Goal: Task Accomplishment & Management: Use online tool/utility

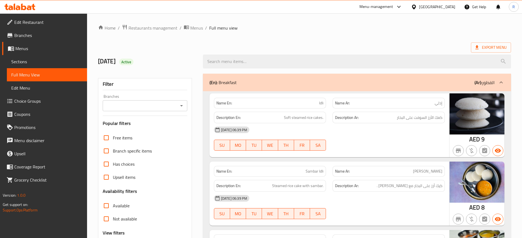
scroll to position [137, 0]
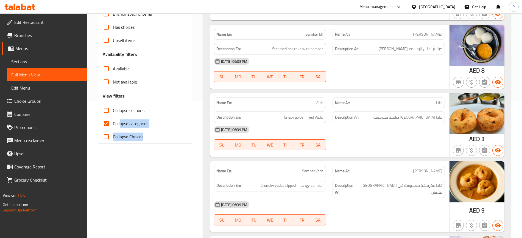
drag, startPoint x: 134, startPoint y: 137, endPoint x: 108, endPoint y: 115, distance: 33.9
click at [115, 120] on div "Free items Branch specific items Has choices Upsell items Availability filters …" at bounding box center [145, 68] width 85 height 149
click at [104, 108] on input "Collapse sections" at bounding box center [106, 110] width 13 height 13
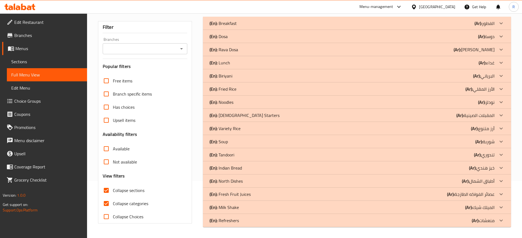
scroll to position [57, 0]
click at [258, 170] on div "(En): Indian Bread (Ar): خبز هندي" at bounding box center [351, 168] width 285 height 7
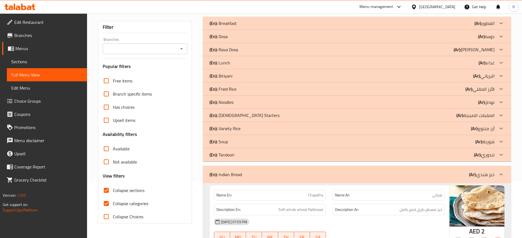
click at [251, 156] on div "(En): Tandoori (Ar): تندوري" at bounding box center [351, 155] width 285 height 7
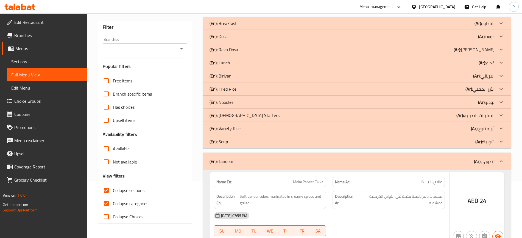
click at [251, 143] on div "(En): Soup (Ar): شوربة" at bounding box center [351, 142] width 285 height 7
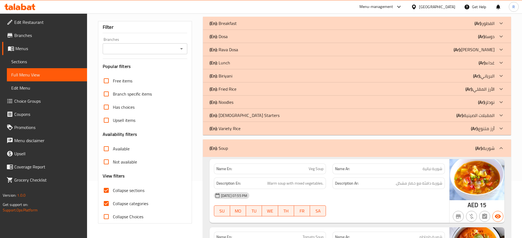
click at [251, 127] on div "(En): Variety Rice (Ar): أرز متنوع" at bounding box center [351, 128] width 285 height 7
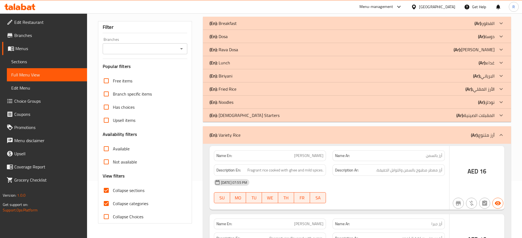
click at [251, 113] on div "(En): Chinese Starters (Ar): المقبلات الصينية" at bounding box center [351, 115] width 285 height 7
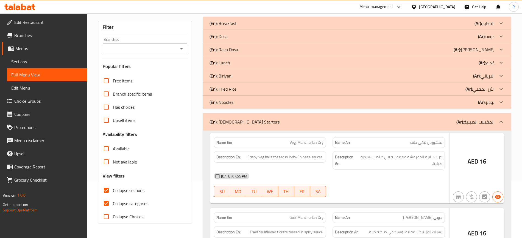
click at [250, 102] on div "(En): Noodles (Ar): نودلز" at bounding box center [351, 102] width 285 height 7
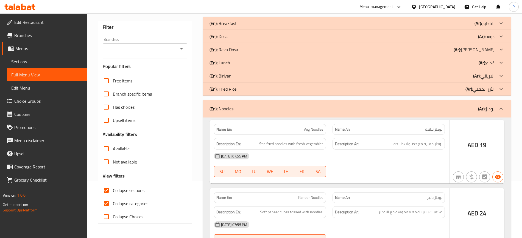
click at [251, 86] on div "(En): Fried Rice (Ar): الأرز المقلي" at bounding box center [351, 89] width 285 height 7
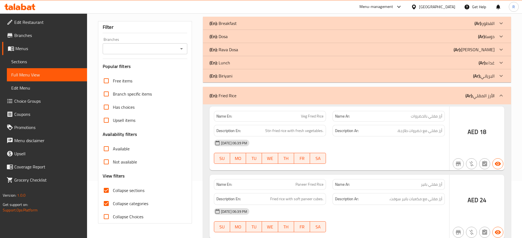
click at [245, 78] on div "(En): Biriyani (Ar): البرياني" at bounding box center [351, 76] width 285 height 7
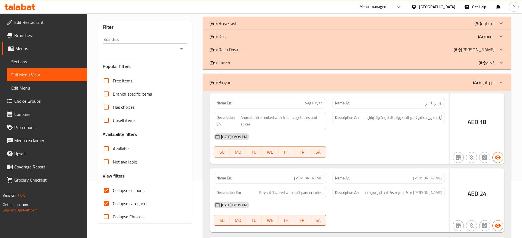
click at [244, 63] on div "(En): Lunch (Ar): غداء" at bounding box center [351, 63] width 285 height 7
click at [245, 49] on div "(En): Rava Dosa (Ar): راف دوسا" at bounding box center [351, 49] width 285 height 7
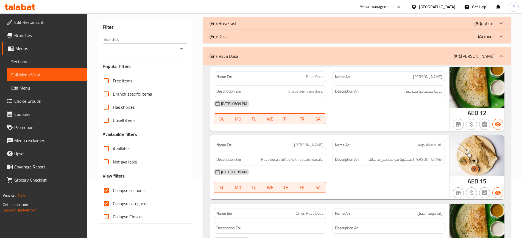
scroll to position [23, 0]
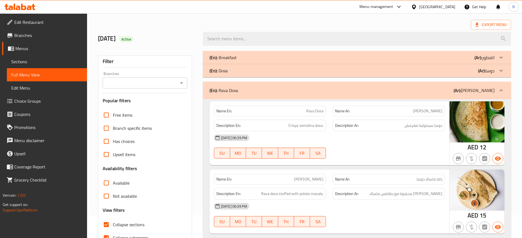
click at [239, 70] on div "(En): Dosa (Ar): دوسا" at bounding box center [351, 71] width 285 height 7
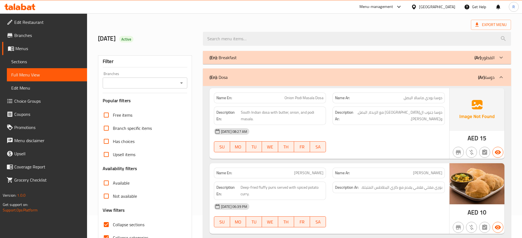
click at [243, 58] on div "(En): Breakfast (Ar): الفطور" at bounding box center [351, 57] width 285 height 7
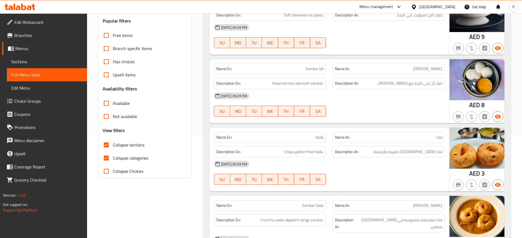
scroll to position [160, 0]
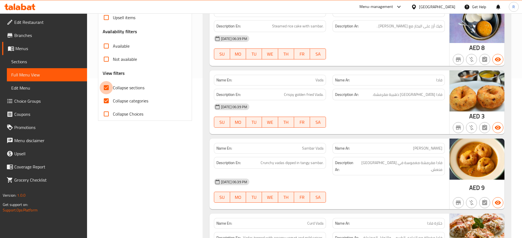
click at [106, 89] on input "Collapse sections" at bounding box center [106, 87] width 13 height 13
checkbox input "true"
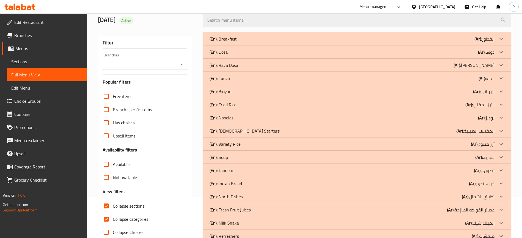
scroll to position [57, 0]
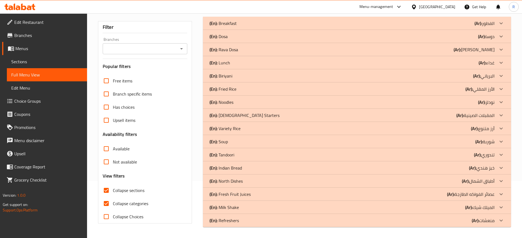
click at [244, 168] on div "(En): Indian Bread (Ar): خبز هندي" at bounding box center [351, 168] width 285 height 7
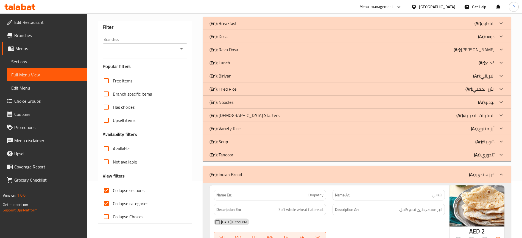
click at [246, 154] on div "(En): Tandoori (Ar): تندوري" at bounding box center [351, 155] width 285 height 7
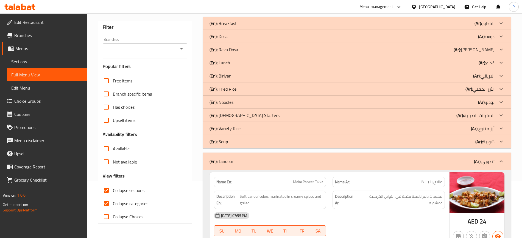
click at [246, 142] on div "(En): Soup (Ar): شوربة" at bounding box center [351, 142] width 285 height 7
click at [249, 131] on div "(En): Variety Rice (Ar): أرز متنوع" at bounding box center [351, 128] width 285 height 7
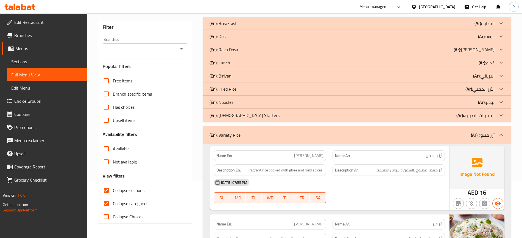
click at [256, 113] on div "(En): Chinese Starters (Ar): المقبلات الصينية" at bounding box center [351, 115] width 285 height 7
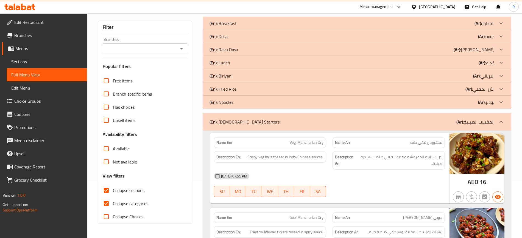
click at [254, 99] on div "(En): Noodles (Ar): نودلز" at bounding box center [351, 102] width 285 height 7
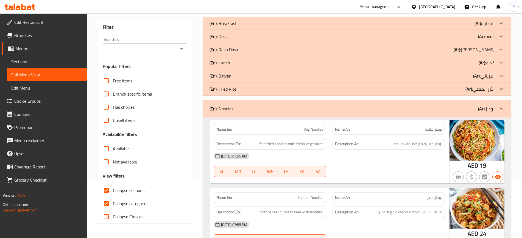
click at [245, 91] on div "(En): Fried Rice (Ar): الأرز المقلي" at bounding box center [351, 89] width 285 height 7
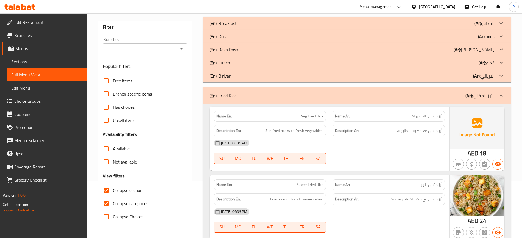
click at [245, 77] on div "(En): Biriyani (Ar): البرياني" at bounding box center [351, 76] width 285 height 7
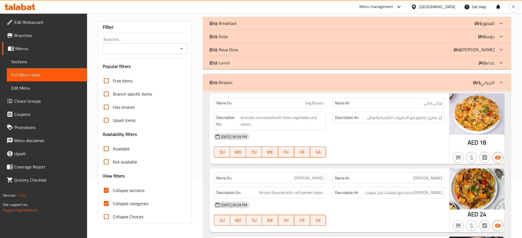
click at [241, 63] on div "(En): Lunch (Ar): غداء" at bounding box center [351, 63] width 285 height 7
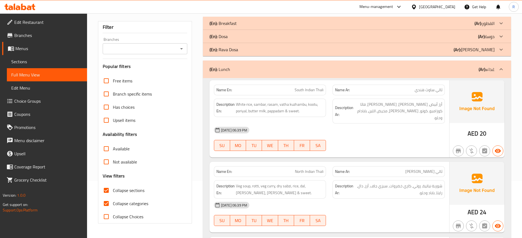
click at [242, 48] on div "(En): Rava Dosa (Ar): راف دوسا" at bounding box center [351, 49] width 285 height 7
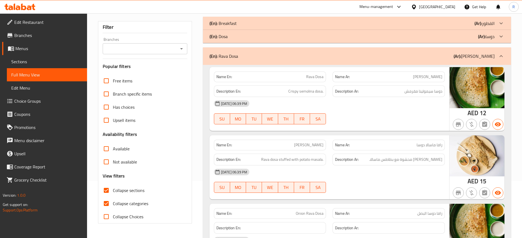
click at [243, 36] on div "(En): Dosa (Ar): دوسا" at bounding box center [351, 36] width 285 height 7
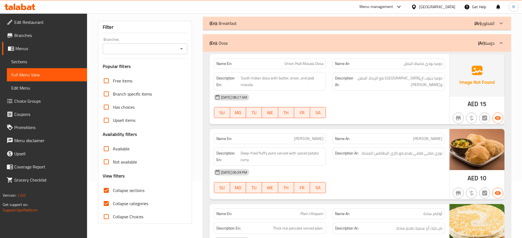
click at [243, 23] on div "(En): Breakfast (Ar): الفطور" at bounding box center [351, 23] width 285 height 7
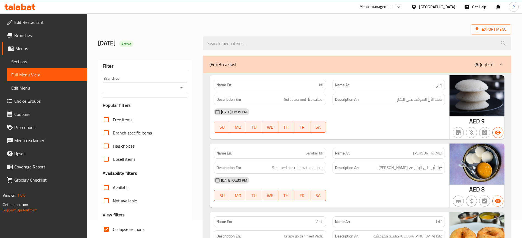
scroll to position [0, 0]
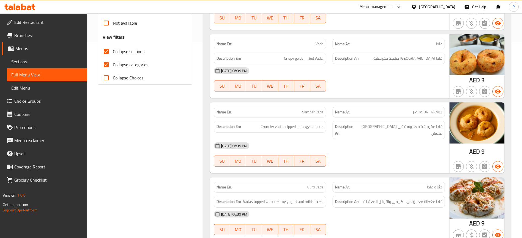
scroll to position [206, 0]
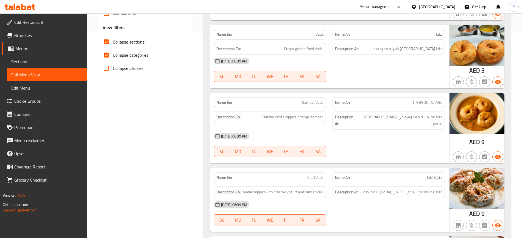
click at [106, 59] on input "Collapse categories" at bounding box center [106, 55] width 13 height 13
checkbox input "false"
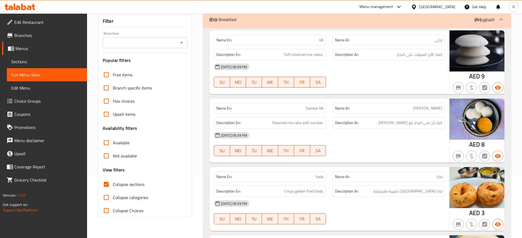
scroll to position [0, 0]
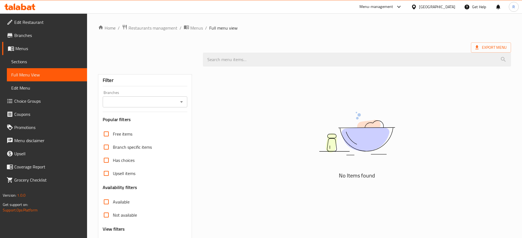
click at [440, 167] on div "No Items found" at bounding box center [357, 138] width 308 height 83
click at [260, 30] on ol "Home / Restaurants management / Menus / Full menu view" at bounding box center [304, 27] width 413 height 7
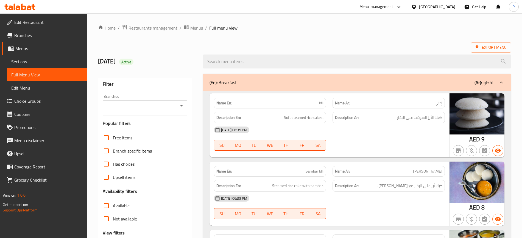
scroll to position [103, 0]
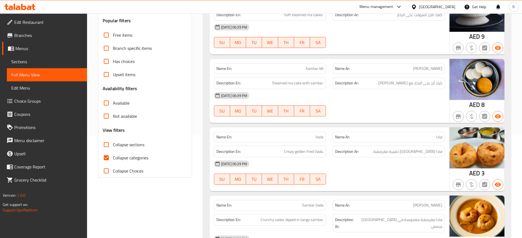
click at [104, 142] on input "Collapse sections" at bounding box center [106, 144] width 13 height 13
checkbox input "true"
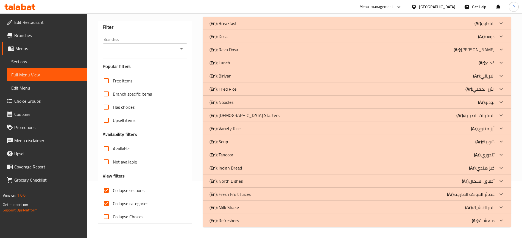
scroll to position [57, 0]
click at [246, 168] on div "(En): Indian Bread (Ar): خبز هندي" at bounding box center [351, 168] width 285 height 7
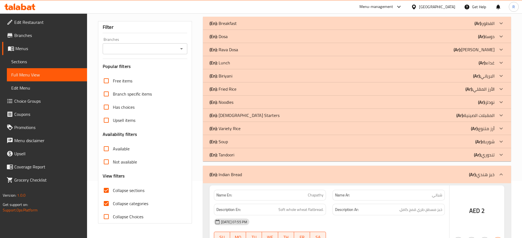
click at [246, 153] on div "(En): Tandoori (Ar): تندوري" at bounding box center [351, 155] width 285 height 7
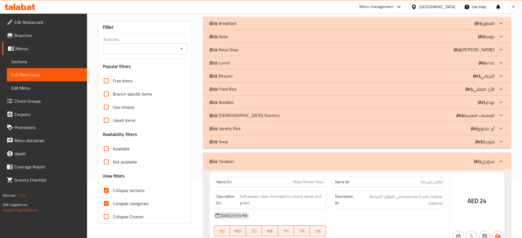
click at [238, 139] on div "(En): Soup (Ar): شوربة" at bounding box center [351, 142] width 285 height 7
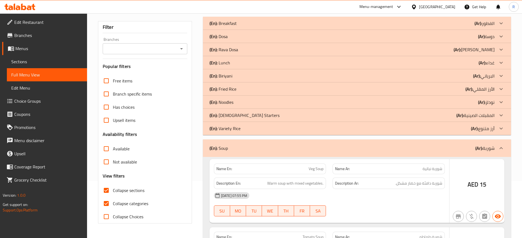
click at [238, 128] on p "(En): Variety Rice" at bounding box center [224, 128] width 31 height 7
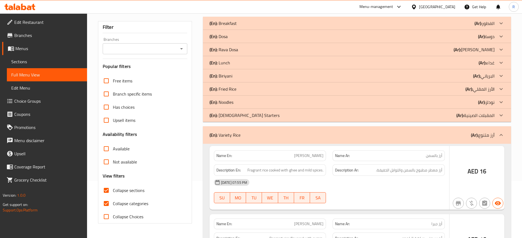
click at [242, 113] on p "(En): Chinese Starters" at bounding box center [244, 115] width 70 height 7
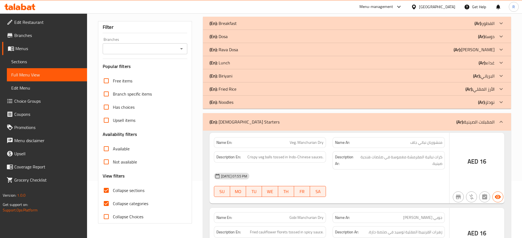
click at [241, 100] on div "(En): Noodles (Ar): نودلز" at bounding box center [351, 102] width 285 height 7
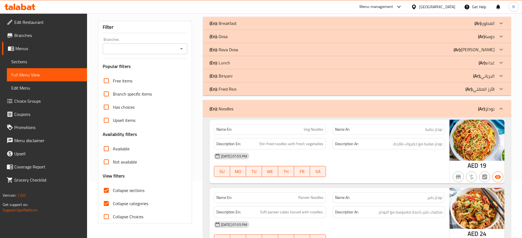
click at [239, 89] on div "(En): Fried Rice (Ar): الأرز المقلي" at bounding box center [351, 89] width 285 height 7
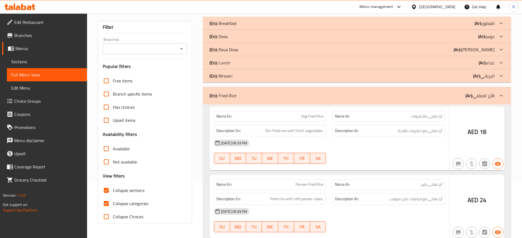
click at [238, 75] on div "(En): Biriyani (Ar): البرياني" at bounding box center [351, 76] width 285 height 7
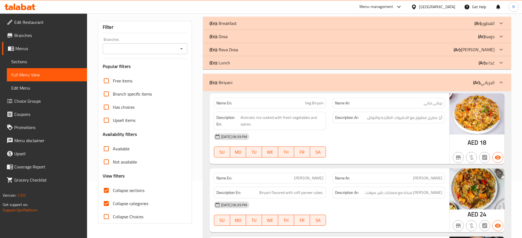
click at [238, 63] on div "(En): Lunch (Ar): غداء" at bounding box center [351, 63] width 285 height 7
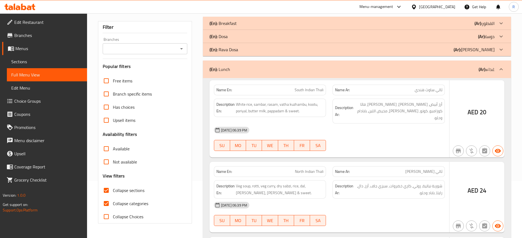
click at [237, 52] on p "(En): Rava Dosa" at bounding box center [223, 49] width 29 height 7
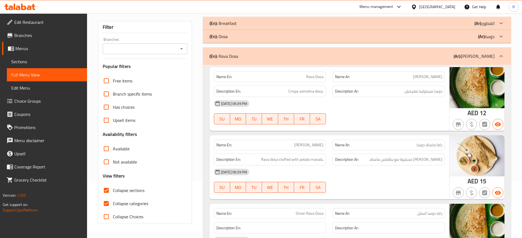
scroll to position [23, 0]
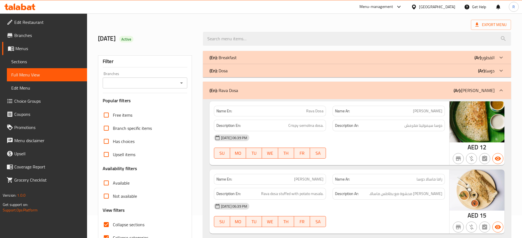
click at [234, 67] on div "(En): Dosa (Ar): دوسا" at bounding box center [357, 70] width 308 height 13
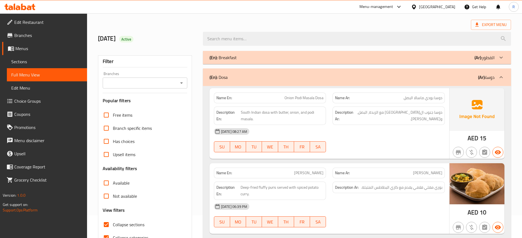
click at [235, 58] on p "(En): Breakfast" at bounding box center [222, 57] width 27 height 7
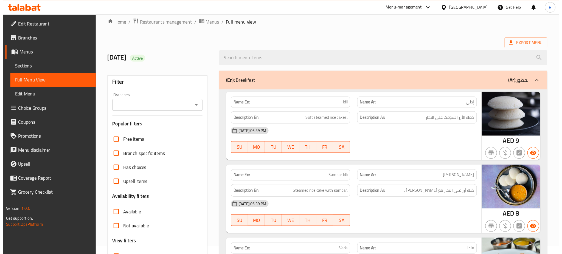
scroll to position [0, 0]
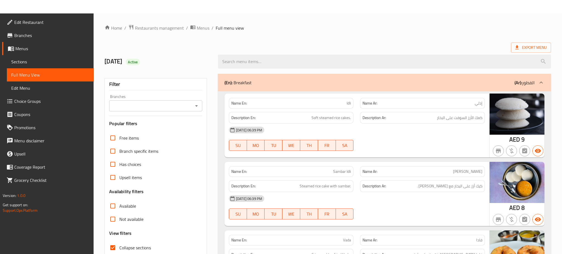
scroll to position [146, 0]
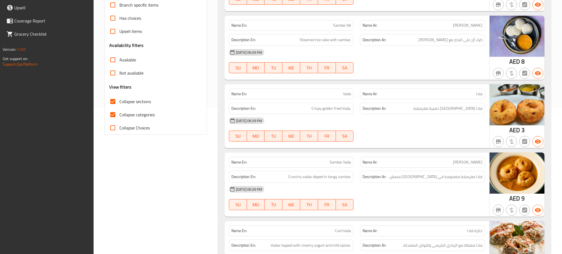
click at [113, 115] on input "Collapse categories" at bounding box center [112, 114] width 13 height 13
checkbox input "false"
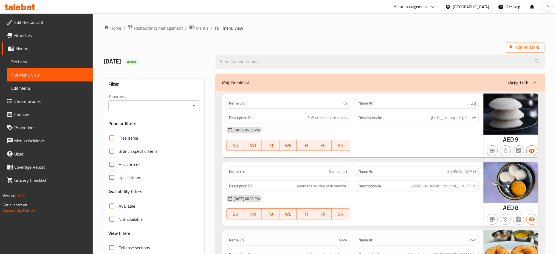
scroll to position [73, 0]
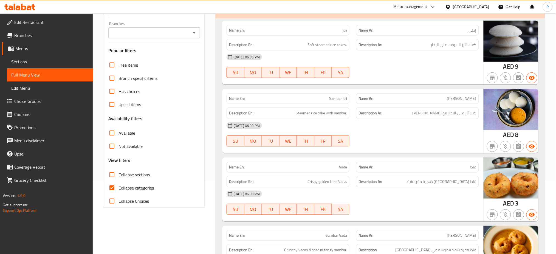
drag, startPoint x: 111, startPoint y: 174, endPoint x: 111, endPoint y: 189, distance: 14.8
click at [111, 174] on input "Collapse sections" at bounding box center [111, 174] width 13 height 13
checkbox input "true"
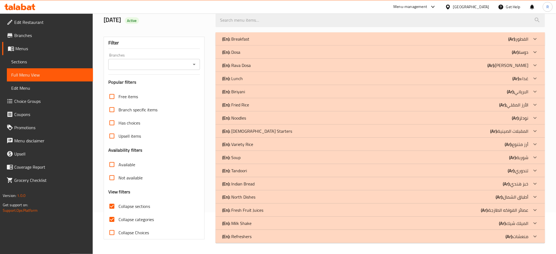
scroll to position [41, 0]
click at [112, 222] on input "Collapse categories" at bounding box center [111, 219] width 13 height 13
checkbox input "false"
click at [240, 183] on p "(En): Indian Bread" at bounding box center [238, 184] width 32 height 7
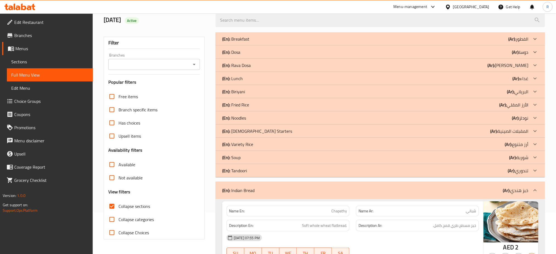
click at [240, 167] on p "(En): Tandoori" at bounding box center [234, 170] width 25 height 7
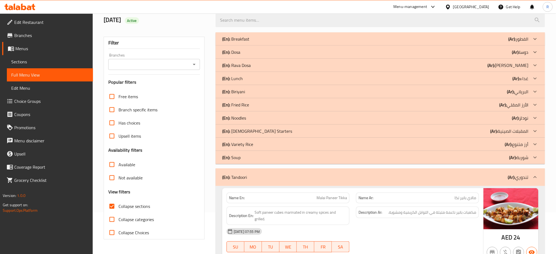
click at [240, 158] on p "(En): Soup" at bounding box center [231, 157] width 18 height 7
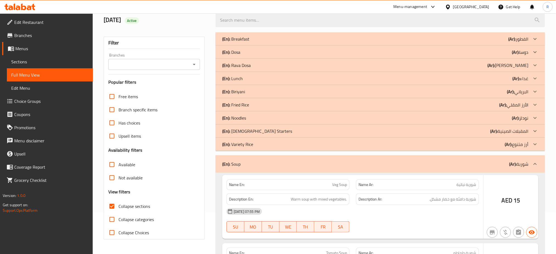
click at [241, 142] on p "(En): Variety Rice" at bounding box center [237, 144] width 31 height 7
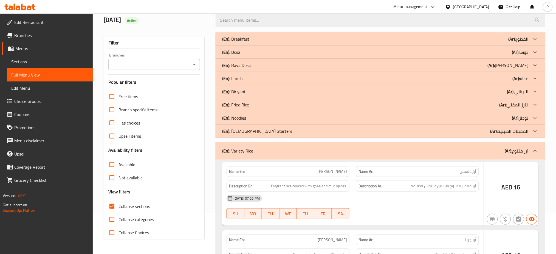
click at [241, 131] on p "(En): Chinese Starters" at bounding box center [257, 131] width 70 height 7
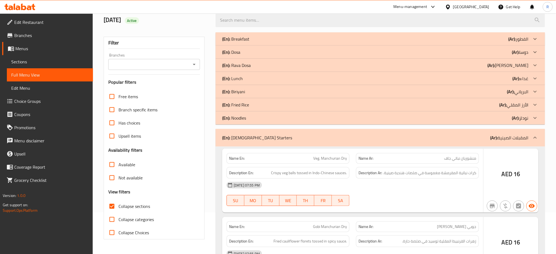
click at [241, 118] on p "(En): Noodles" at bounding box center [234, 118] width 24 height 7
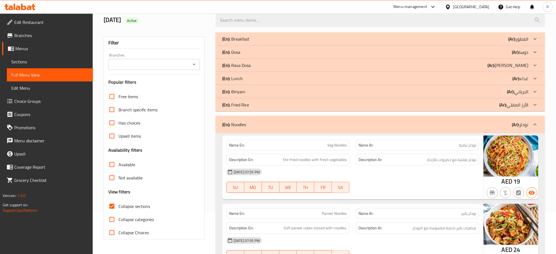
click at [244, 102] on p "(En): Fried Rice" at bounding box center [235, 105] width 27 height 7
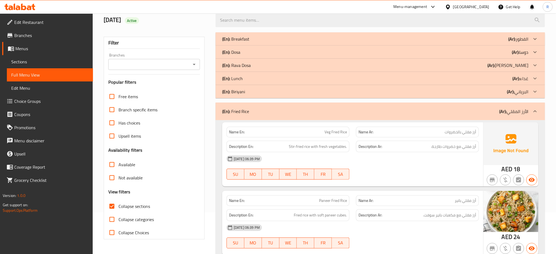
click at [245, 89] on p "(En): Biriyani" at bounding box center [233, 91] width 23 height 7
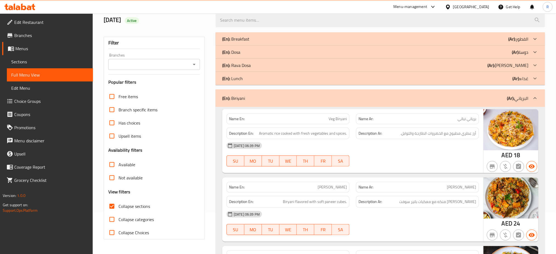
click at [322, 75] on div "(En): Lunch (Ar): غداء" at bounding box center [375, 78] width 307 height 7
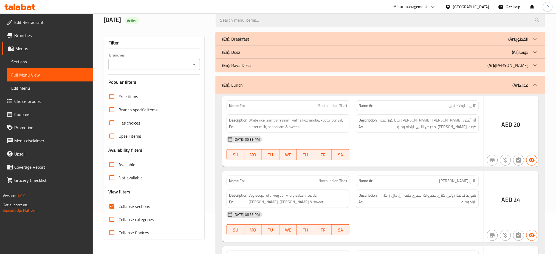
click at [260, 64] on div "(En): Rava Dosa (Ar): راف دوسا" at bounding box center [375, 65] width 307 height 7
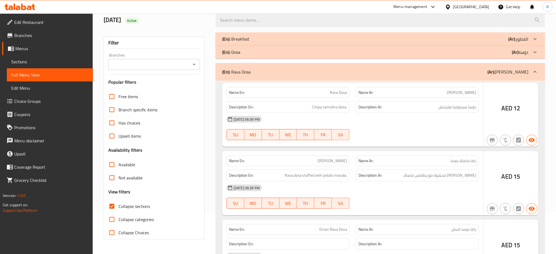
click at [255, 50] on div "(En): Dosa (Ar): دوسا" at bounding box center [375, 52] width 307 height 7
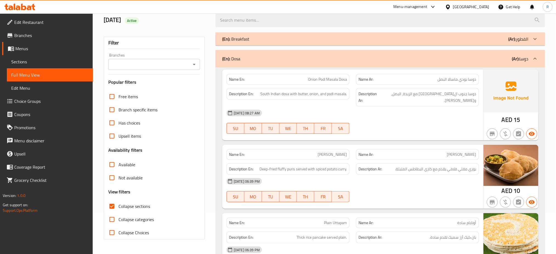
click at [254, 34] on div "(En): Breakfast (Ar): الفطور" at bounding box center [381, 38] width 330 height 13
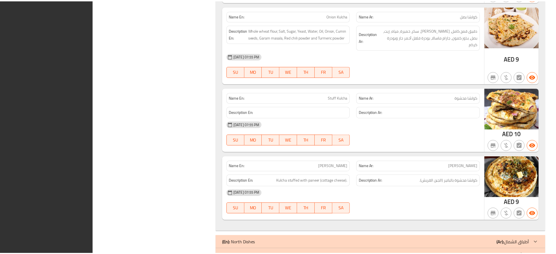
scroll to position [9551, 0]
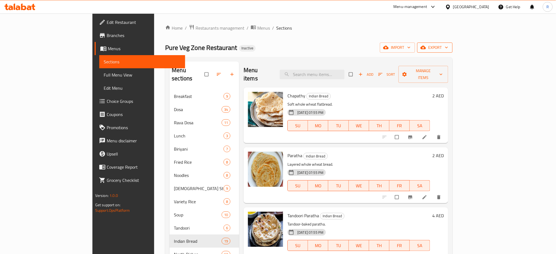
click at [448, 46] on span "export" at bounding box center [435, 47] width 27 height 7
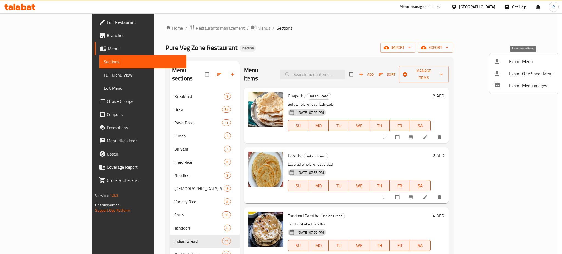
click at [507, 63] on div at bounding box center [501, 61] width 15 height 7
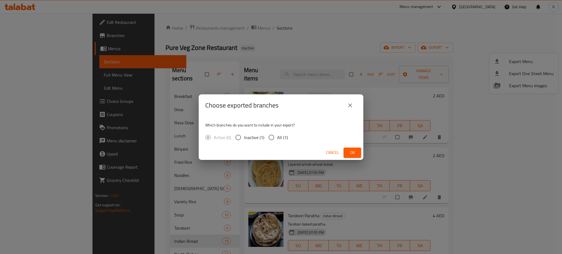
click at [274, 136] on input "All (1)" at bounding box center [272, 138] width 12 height 12
radio input "true"
click at [352, 151] on span "Ok" at bounding box center [352, 152] width 9 height 7
